Goal: Use online tool/utility: Utilize a website feature to perform a specific function

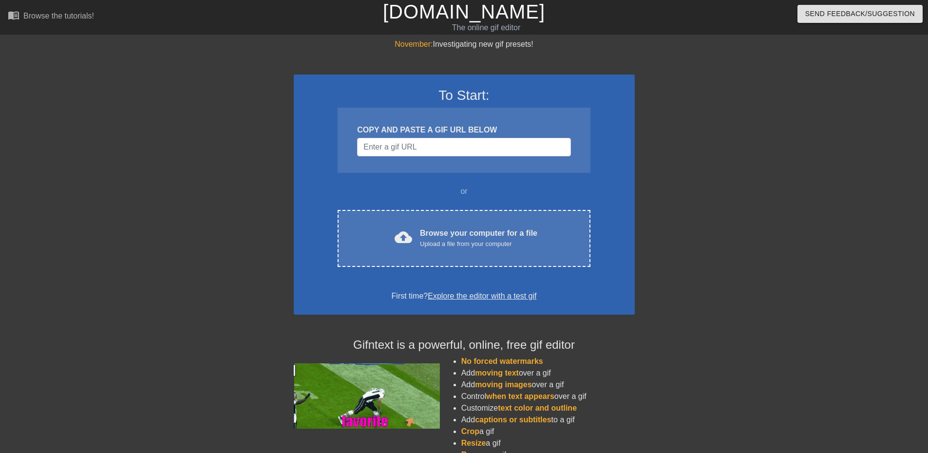
click at [802, 185] on div "November: Investigating new gif presets! To Start: COPY AND PASTE A GIF URL BEL…" at bounding box center [464, 276] width 928 height 477
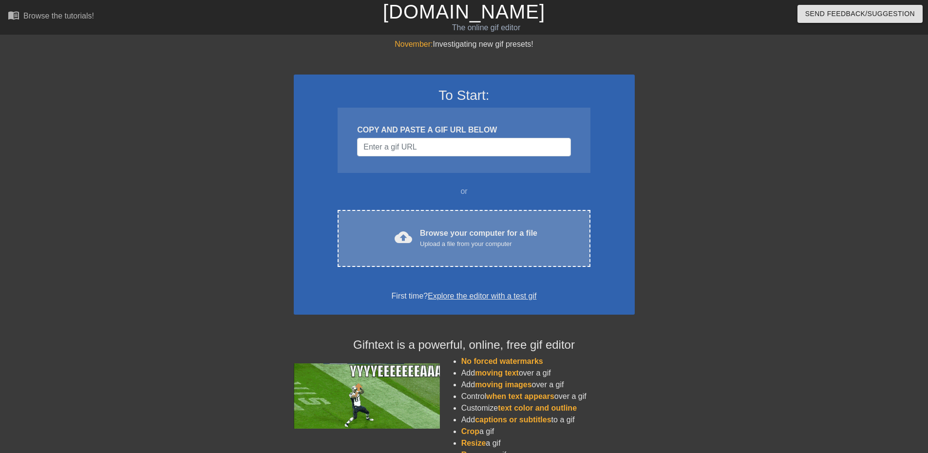
click at [449, 236] on div "Browse your computer for a file Upload a file from your computer" at bounding box center [478, 237] width 117 height 21
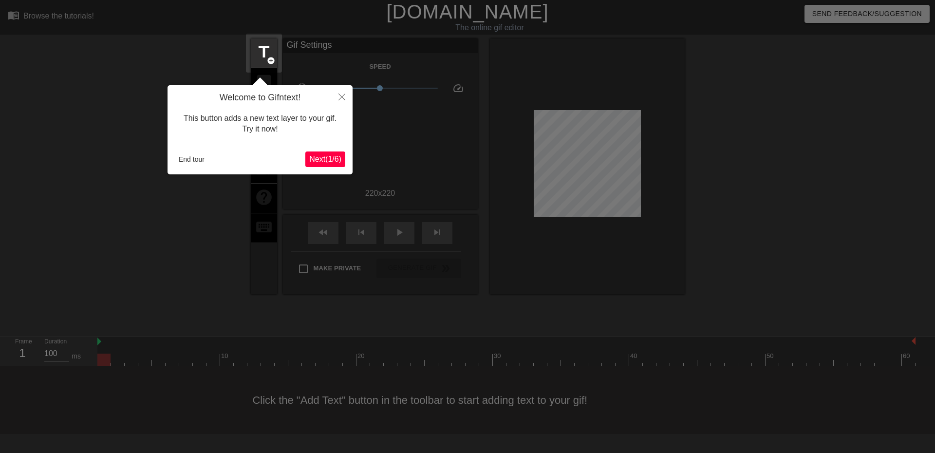
click at [328, 161] on span "Next ( 1 / 6 )" at bounding box center [325, 159] width 32 height 8
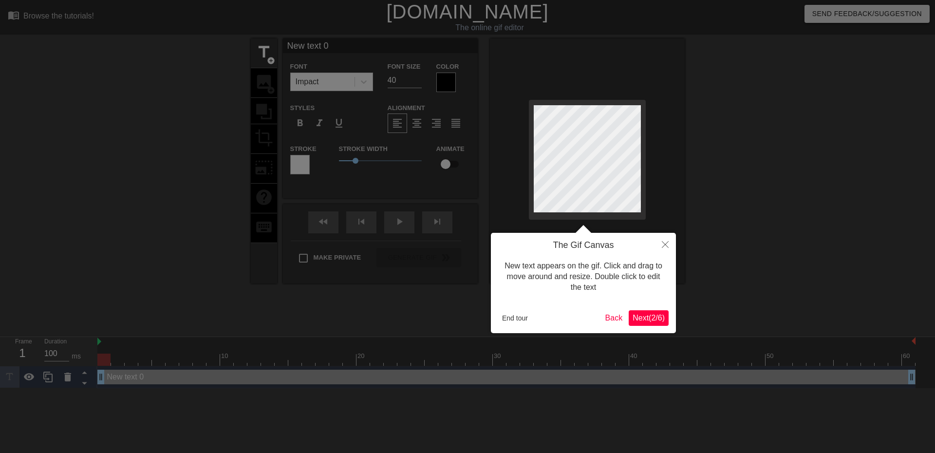
click at [645, 323] on button "Next ( 2 / 6 )" at bounding box center [649, 318] width 40 height 16
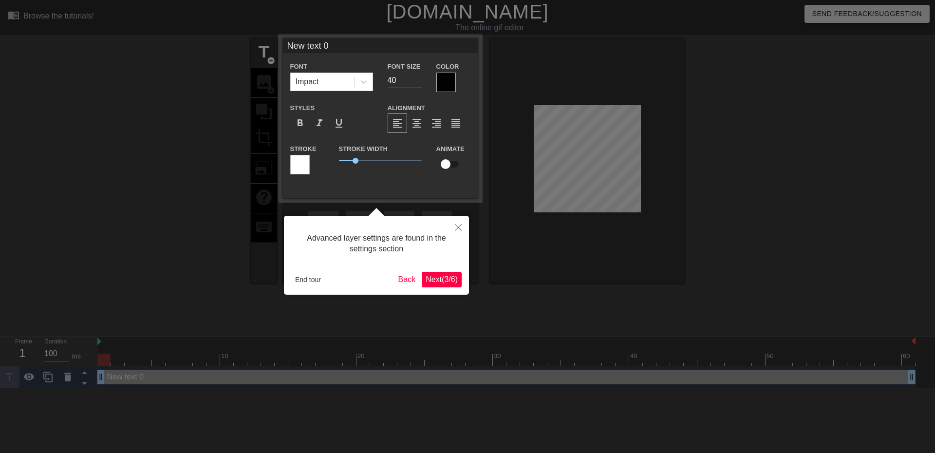
click at [434, 284] on button "Next ( 3 / 6 )" at bounding box center [442, 280] width 40 height 16
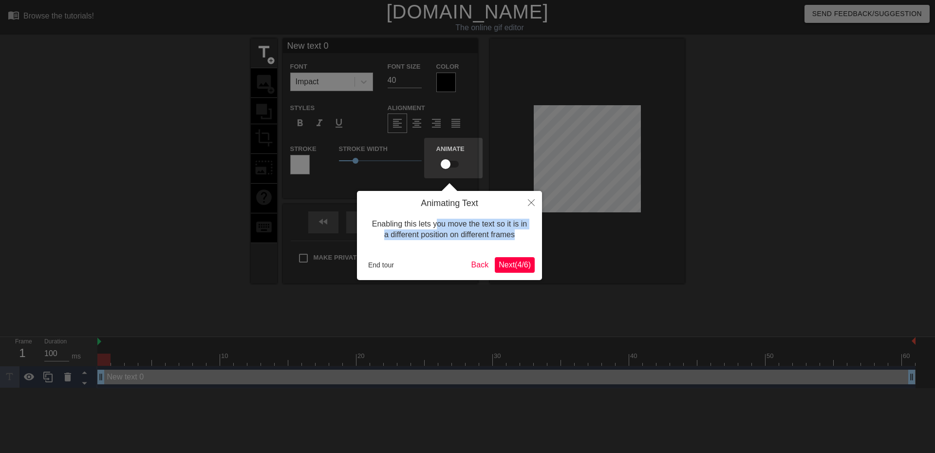
drag, startPoint x: 438, startPoint y: 228, endPoint x: 520, endPoint y: 236, distance: 82.7
click at [520, 236] on div "Enabling this lets you move the text so it is in a different position on differ…" at bounding box center [449, 229] width 170 height 41
click at [516, 269] on span "Next ( 4 / 6 )" at bounding box center [515, 265] width 32 height 8
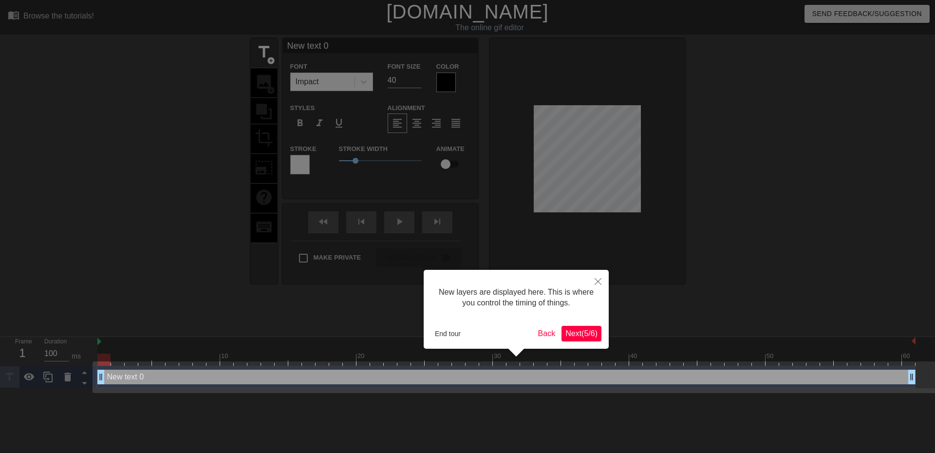
click at [580, 335] on span "Next ( 5 / 6 )" at bounding box center [581, 333] width 32 height 8
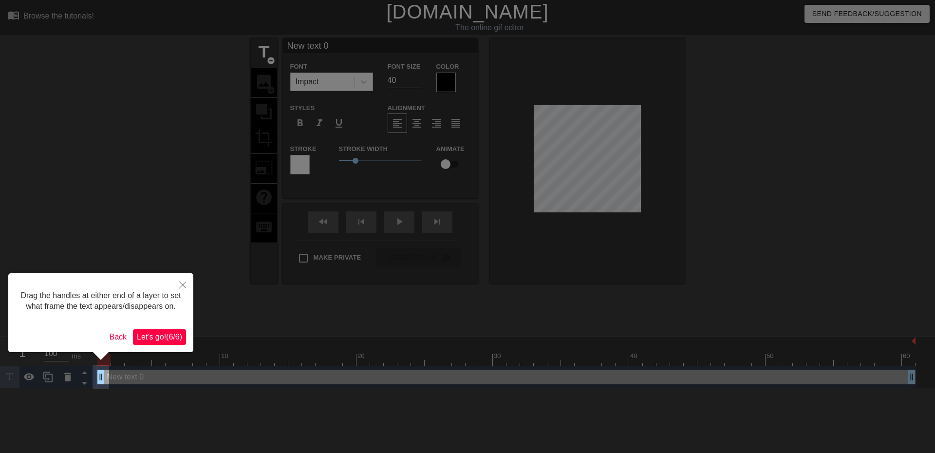
click at [151, 338] on span "Let's go! ( 6 / 6 )" at bounding box center [159, 337] width 45 height 8
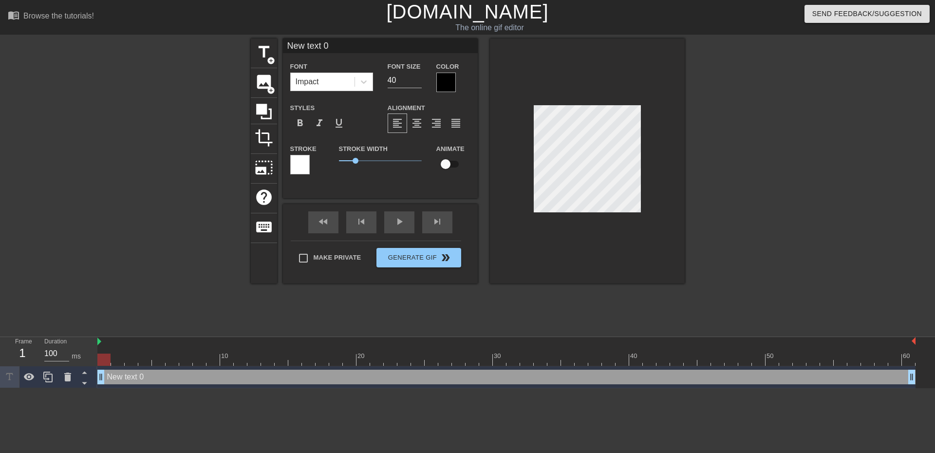
scroll to position [1, 2]
click at [712, 157] on div at bounding box center [769, 184] width 146 height 292
click at [265, 87] on span "image" at bounding box center [264, 82] width 19 height 19
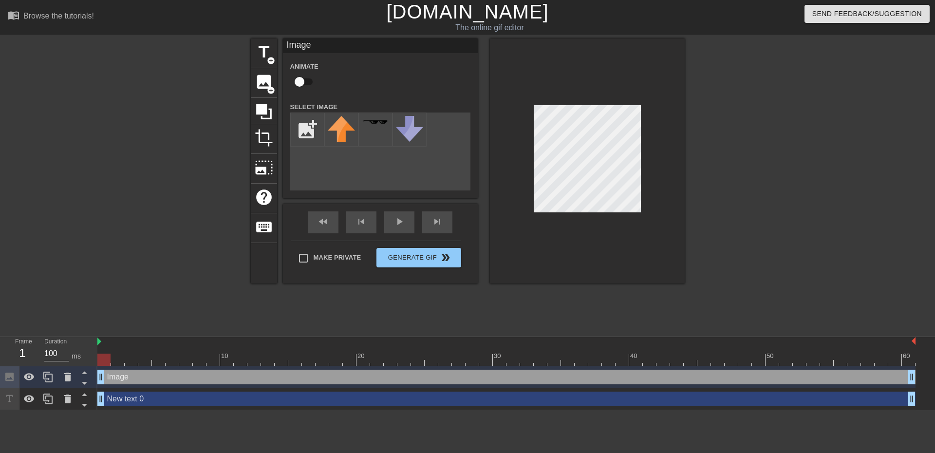
click at [299, 84] on input "checkbox" at bounding box center [300, 82] width 56 height 19
click at [308, 83] on input "checkbox" at bounding box center [309, 82] width 56 height 19
checkbox input "false"
drag, startPoint x: 522, startPoint y: 120, endPoint x: 653, endPoint y: 154, distance: 135.7
click at [653, 154] on div at bounding box center [587, 160] width 195 height 245
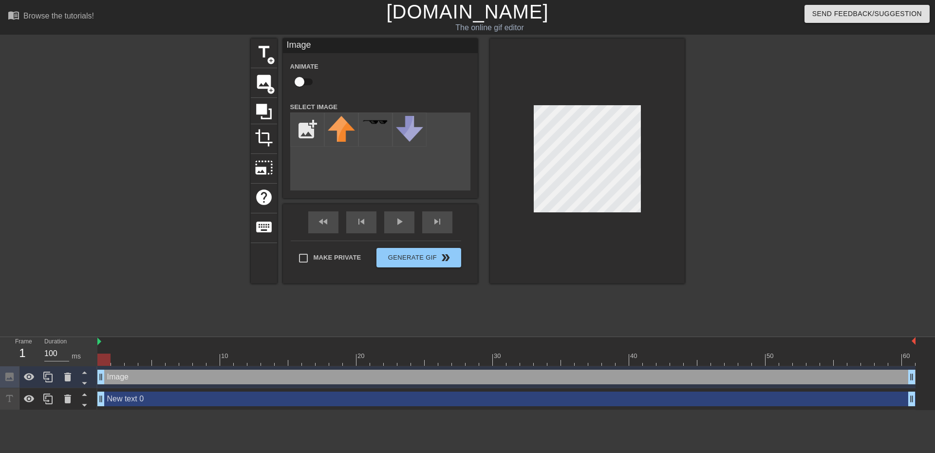
click at [701, 213] on div at bounding box center [769, 184] width 146 height 292
click at [65, 398] on icon at bounding box center [67, 398] width 7 height 9
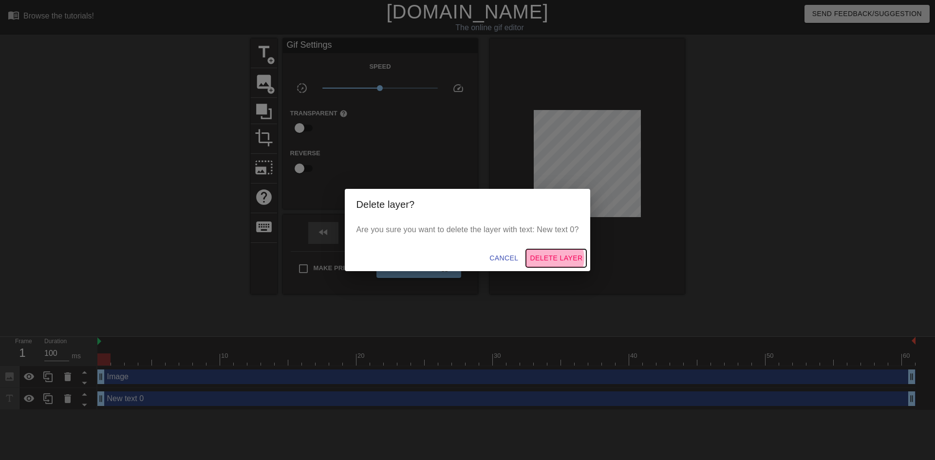
click at [556, 258] on span "Delete Layer" at bounding box center [556, 258] width 53 height 12
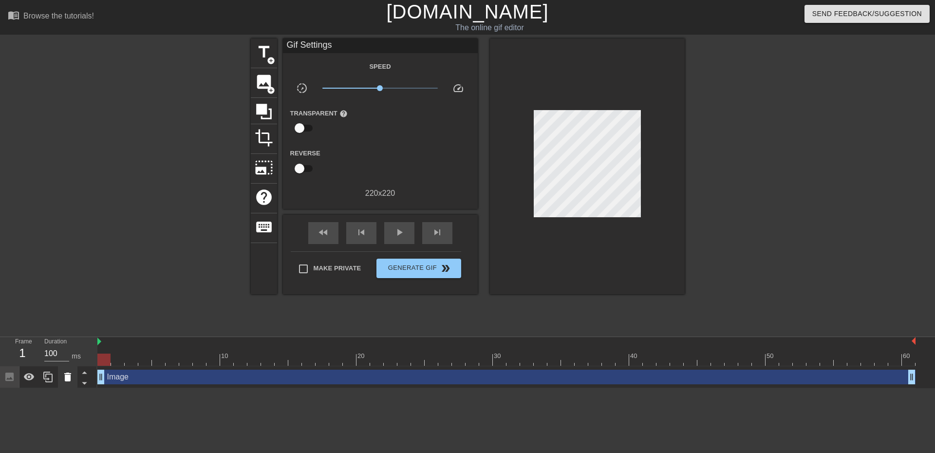
click at [72, 380] on icon at bounding box center [68, 377] width 12 height 12
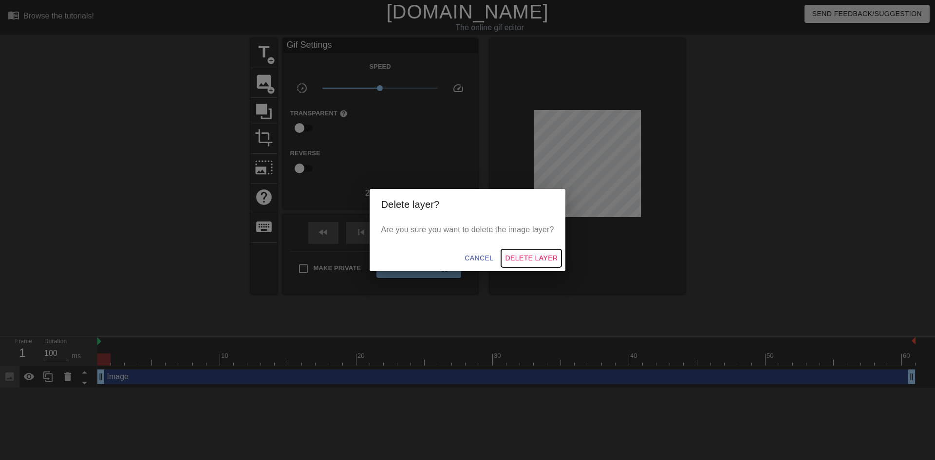
click at [520, 262] on span "Delete Layer" at bounding box center [531, 258] width 53 height 12
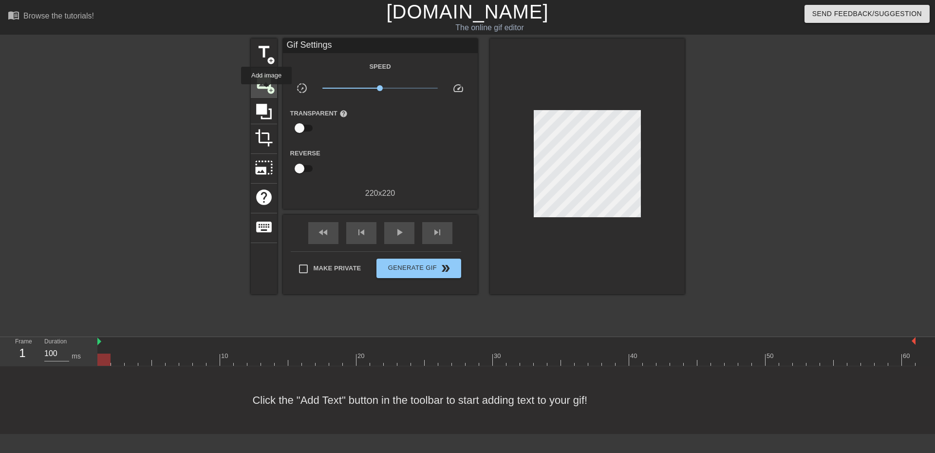
click at [267, 91] on span "add_circle" at bounding box center [271, 90] width 8 height 8
